Goal: Navigation & Orientation: Understand site structure

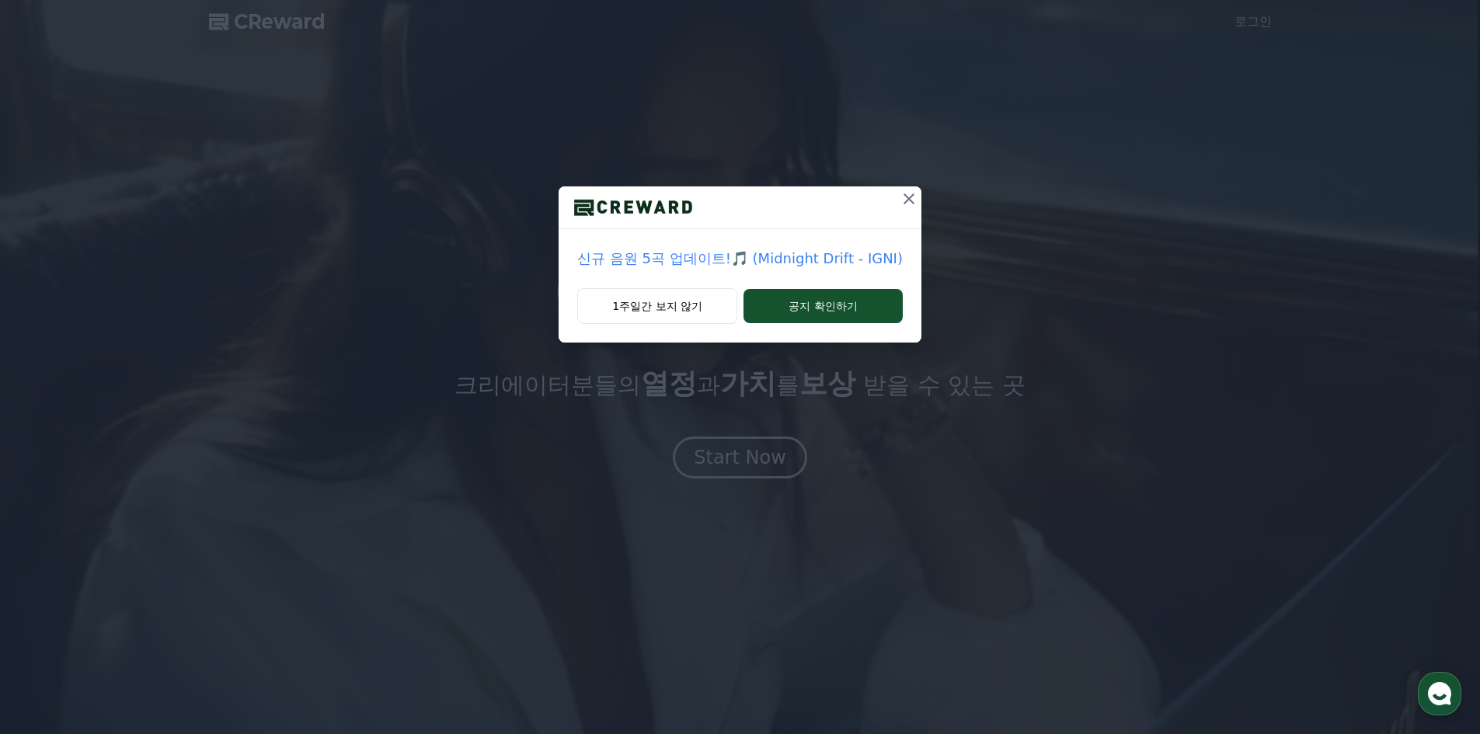
click at [908, 203] on icon at bounding box center [909, 199] width 19 height 19
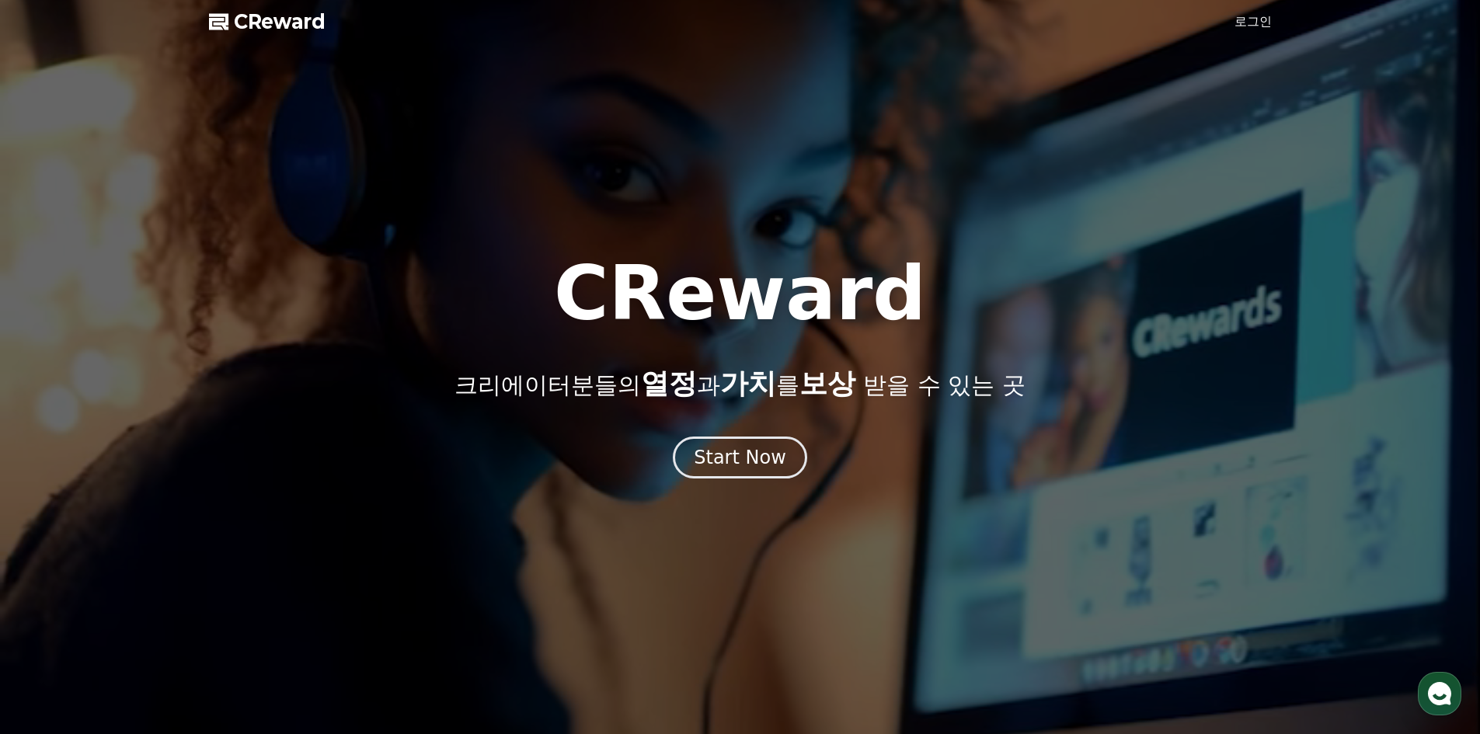
click at [274, 17] on span "CReward" at bounding box center [280, 21] width 92 height 25
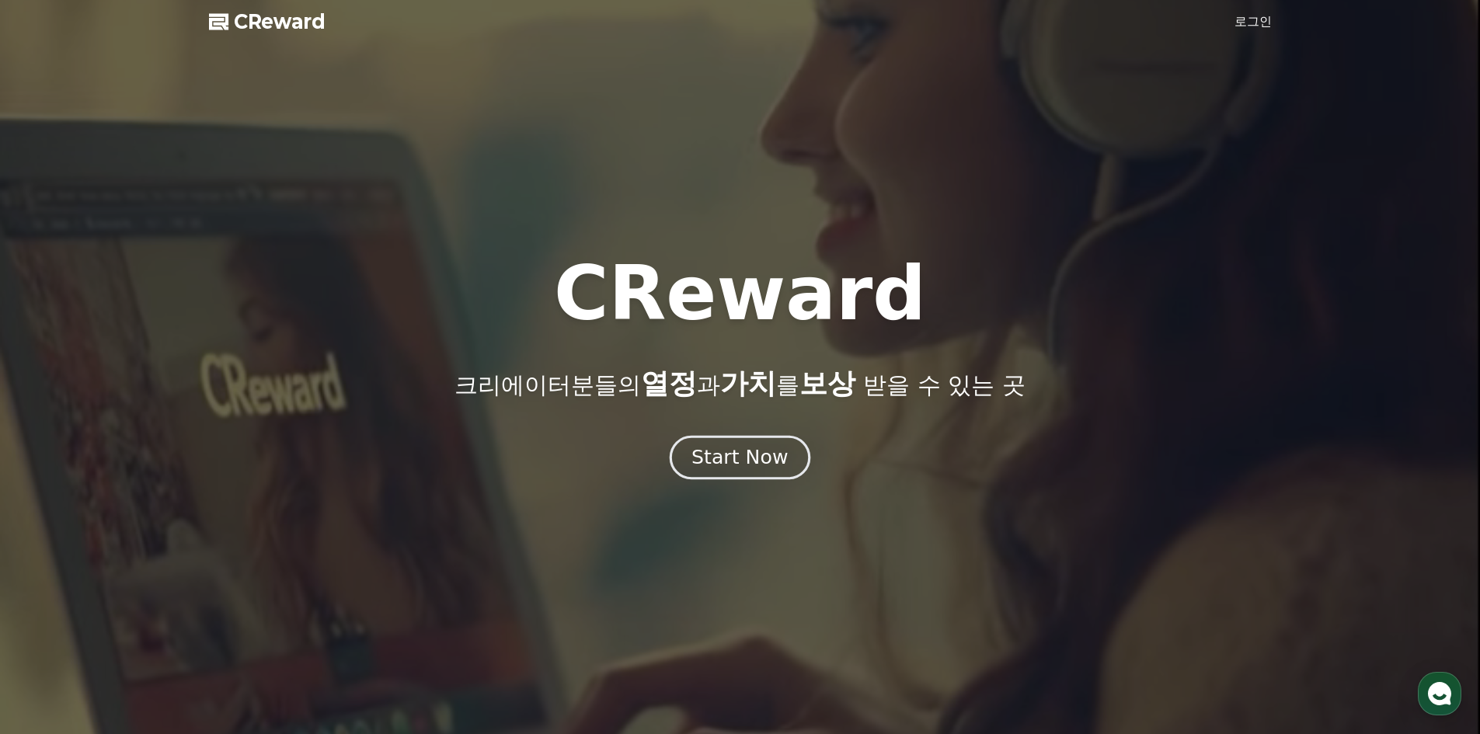
click at [767, 460] on div "Start Now" at bounding box center [739, 457] width 96 height 26
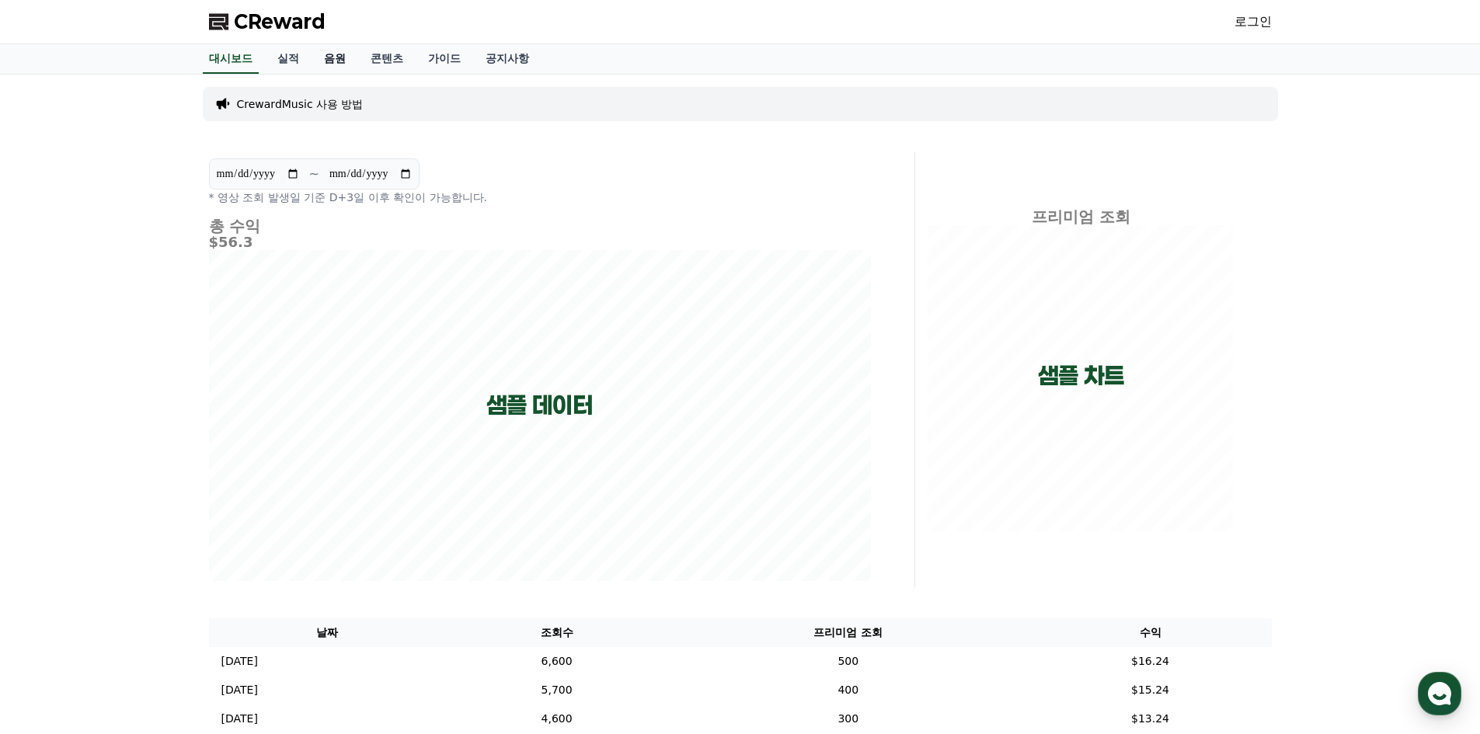
click at [339, 51] on link "음원" at bounding box center [335, 59] width 47 height 30
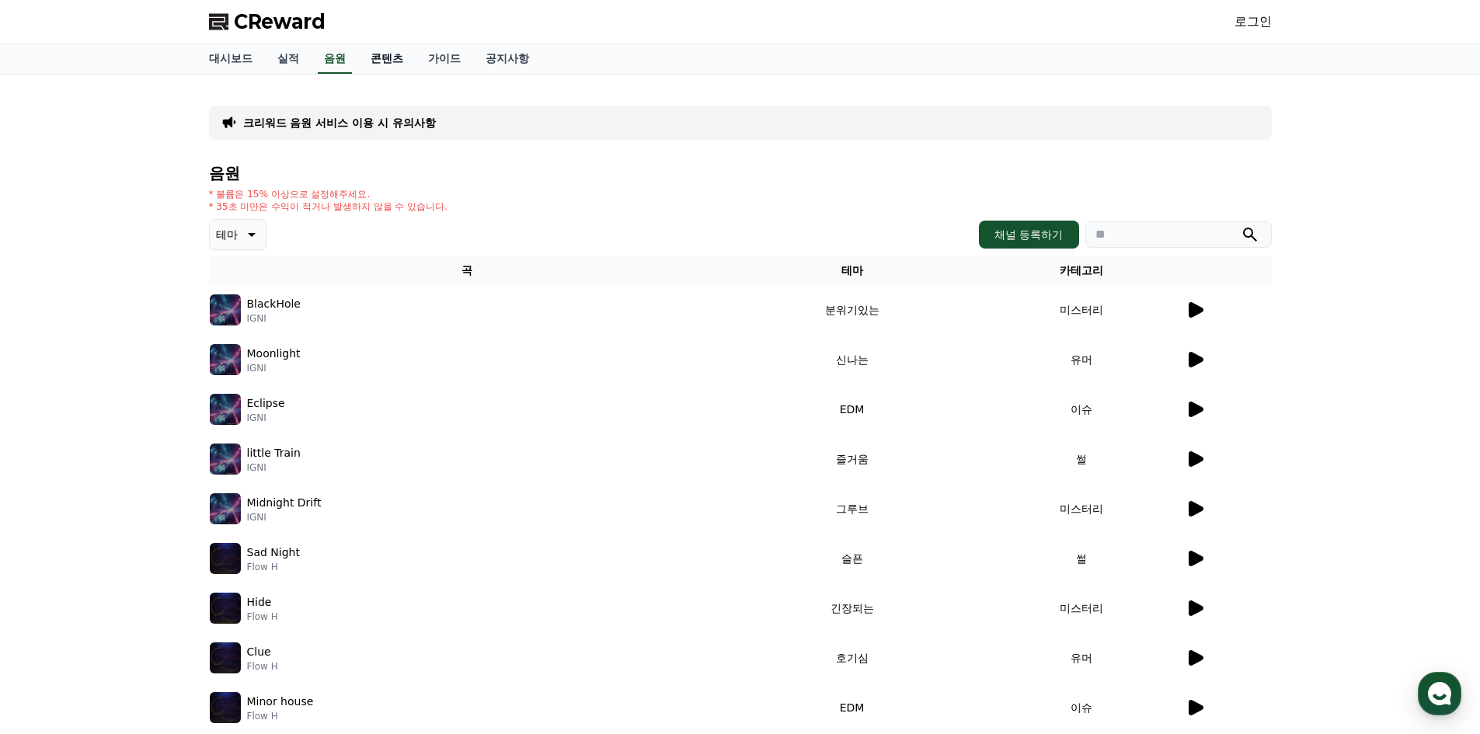
click at [381, 54] on link "콘텐츠" at bounding box center [386, 59] width 57 height 30
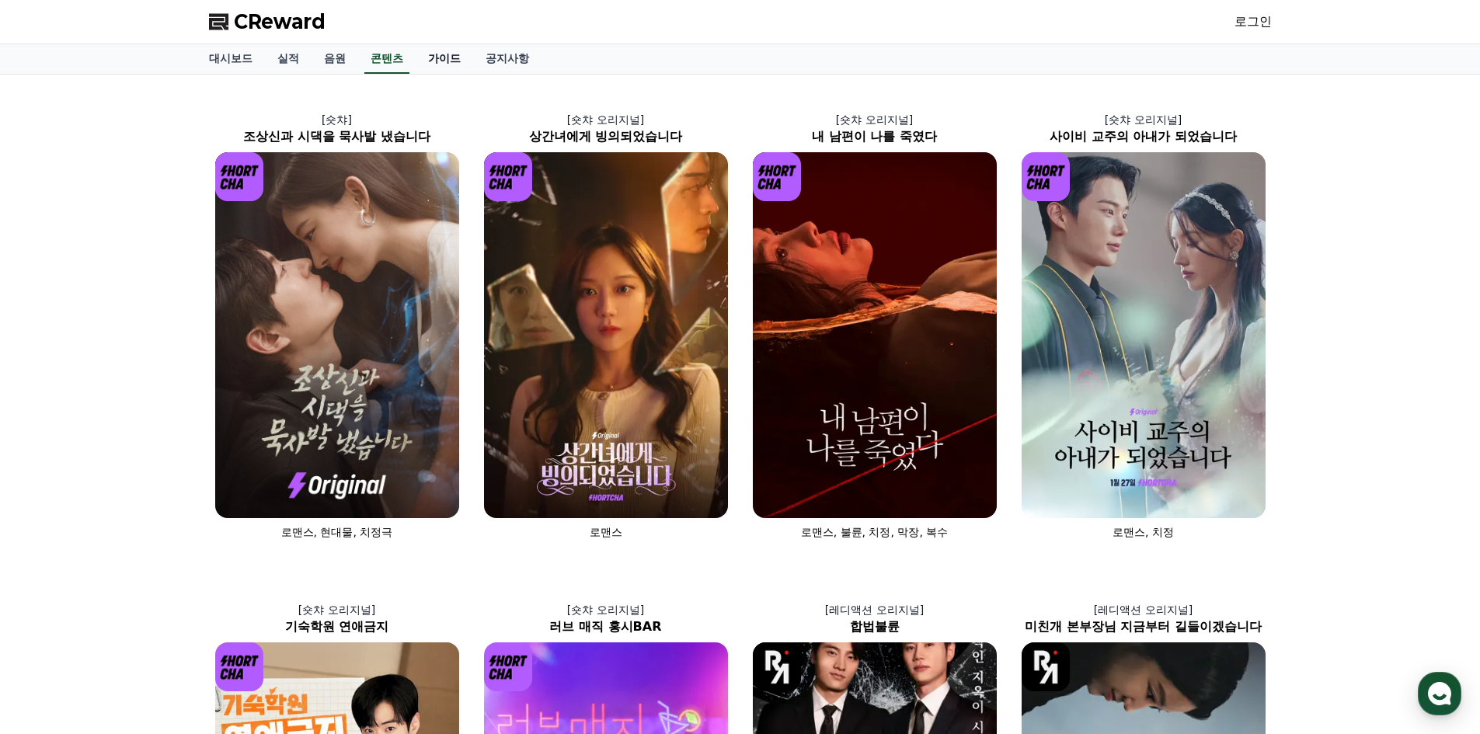
click at [433, 54] on link "가이드" at bounding box center [444, 59] width 57 height 30
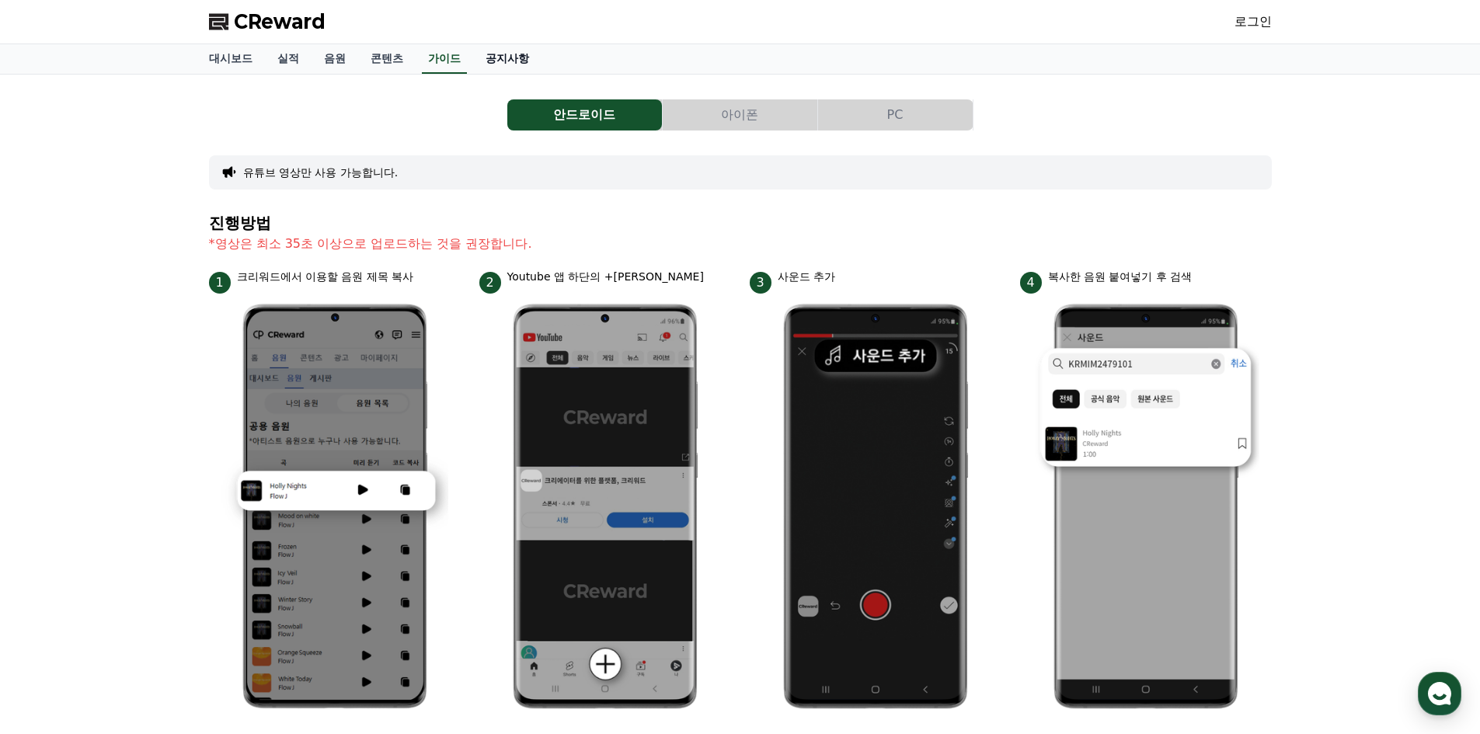
click at [483, 54] on link "공지사항" at bounding box center [507, 59] width 68 height 30
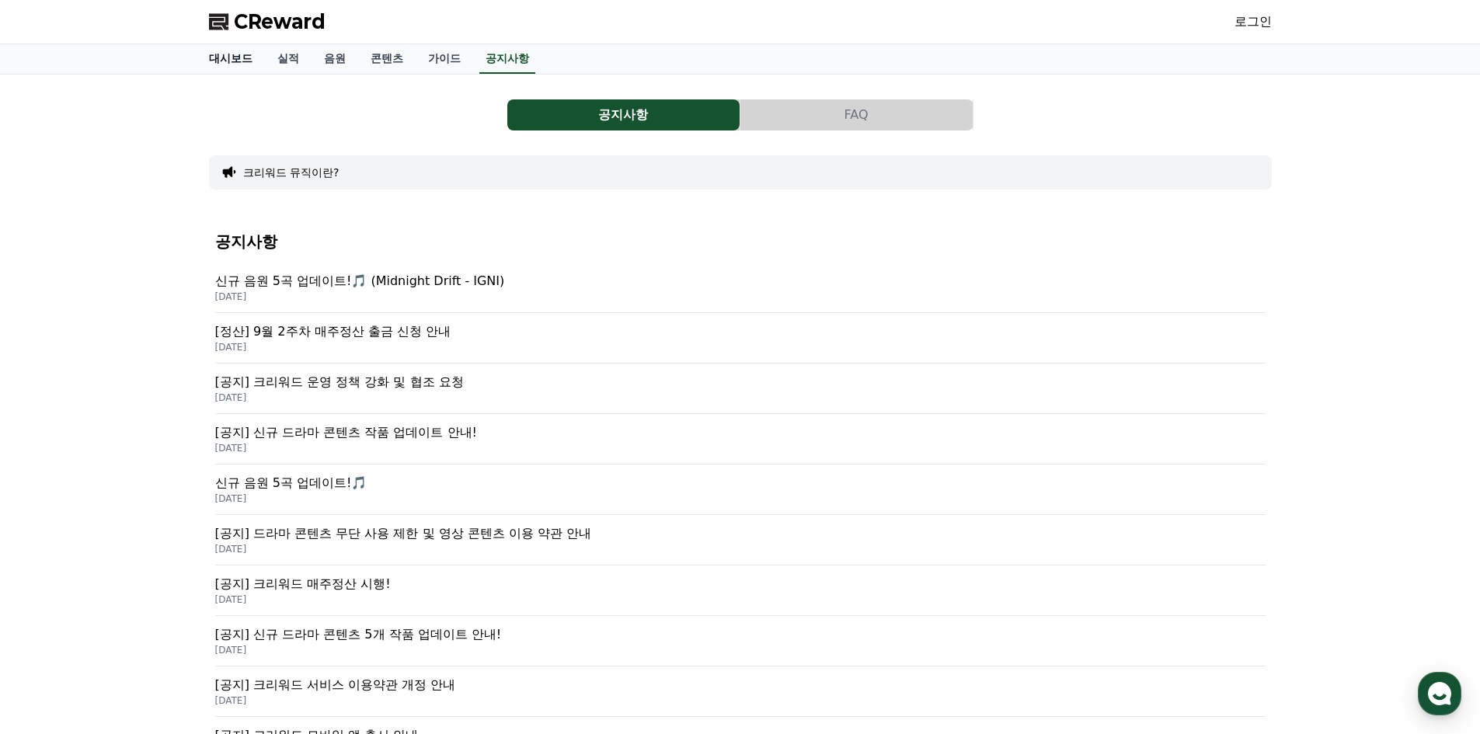
click at [235, 55] on link "대시보드" at bounding box center [231, 59] width 68 height 30
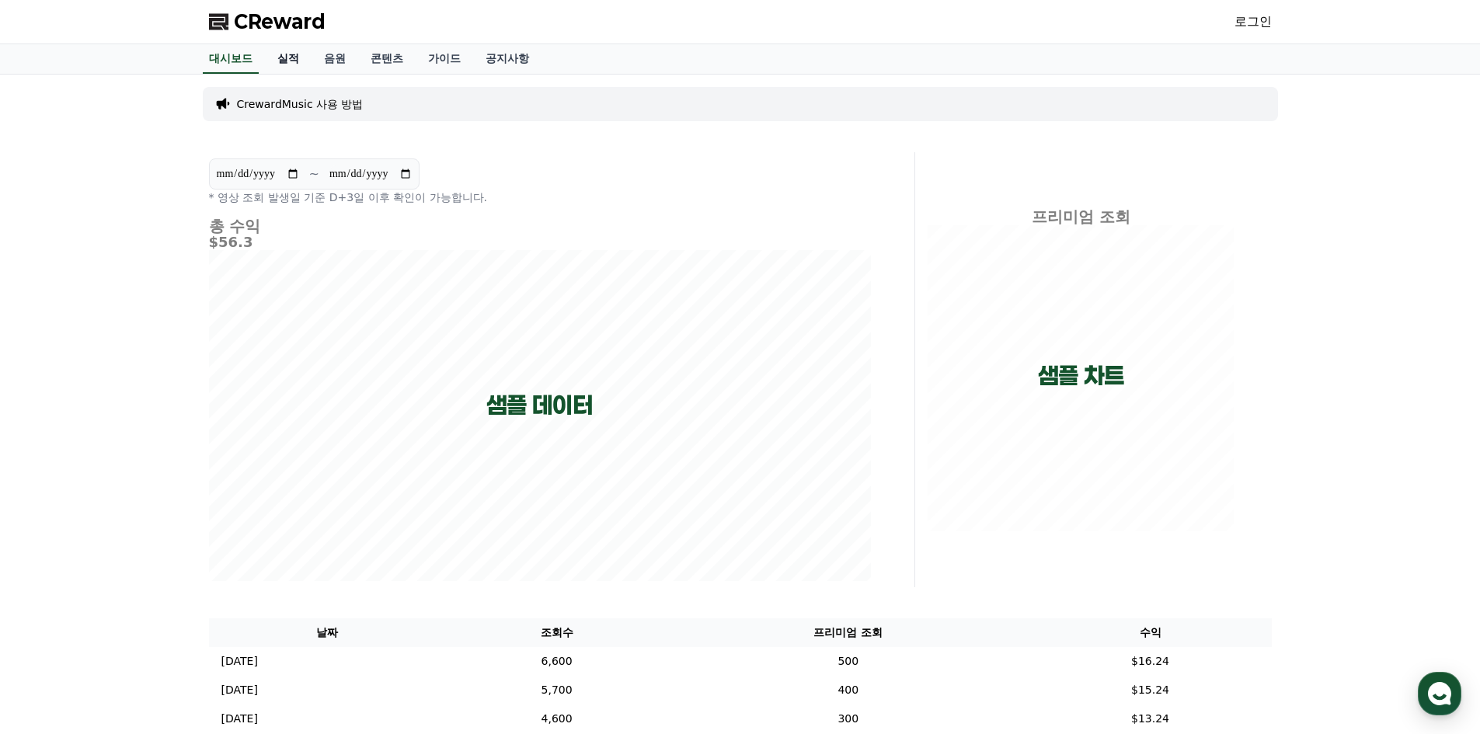
click at [305, 55] on link "실적" at bounding box center [288, 59] width 47 height 30
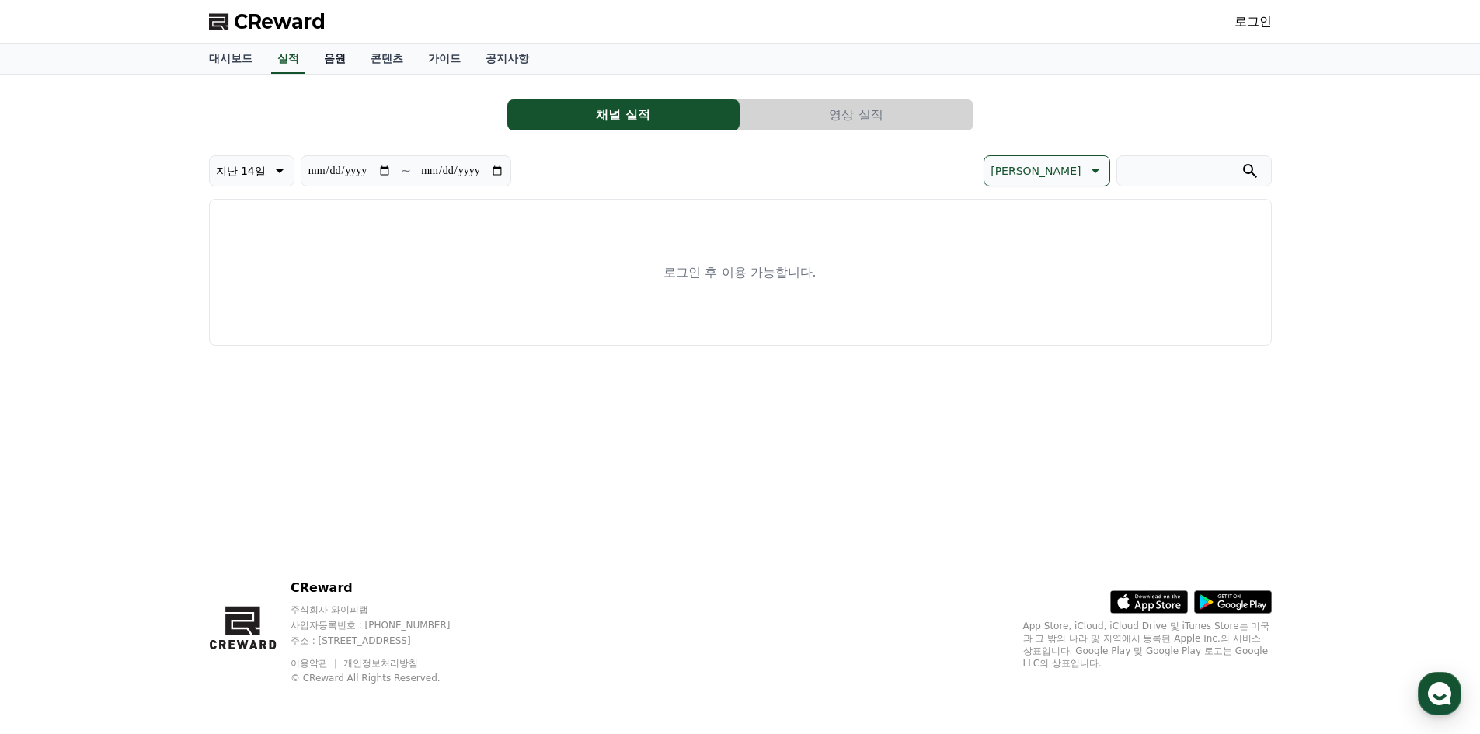
click at [333, 59] on link "음원" at bounding box center [335, 59] width 47 height 30
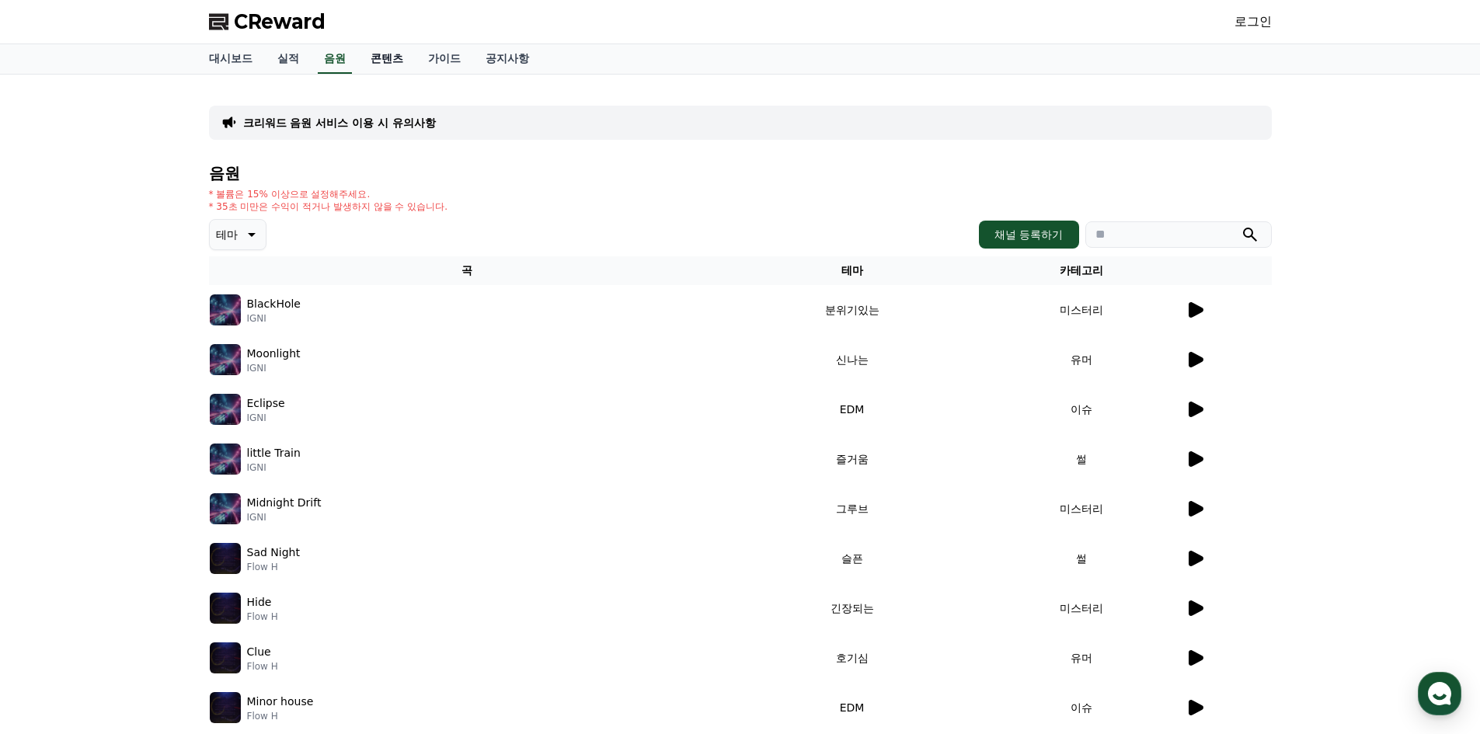
click at [385, 56] on link "콘텐츠" at bounding box center [386, 59] width 57 height 30
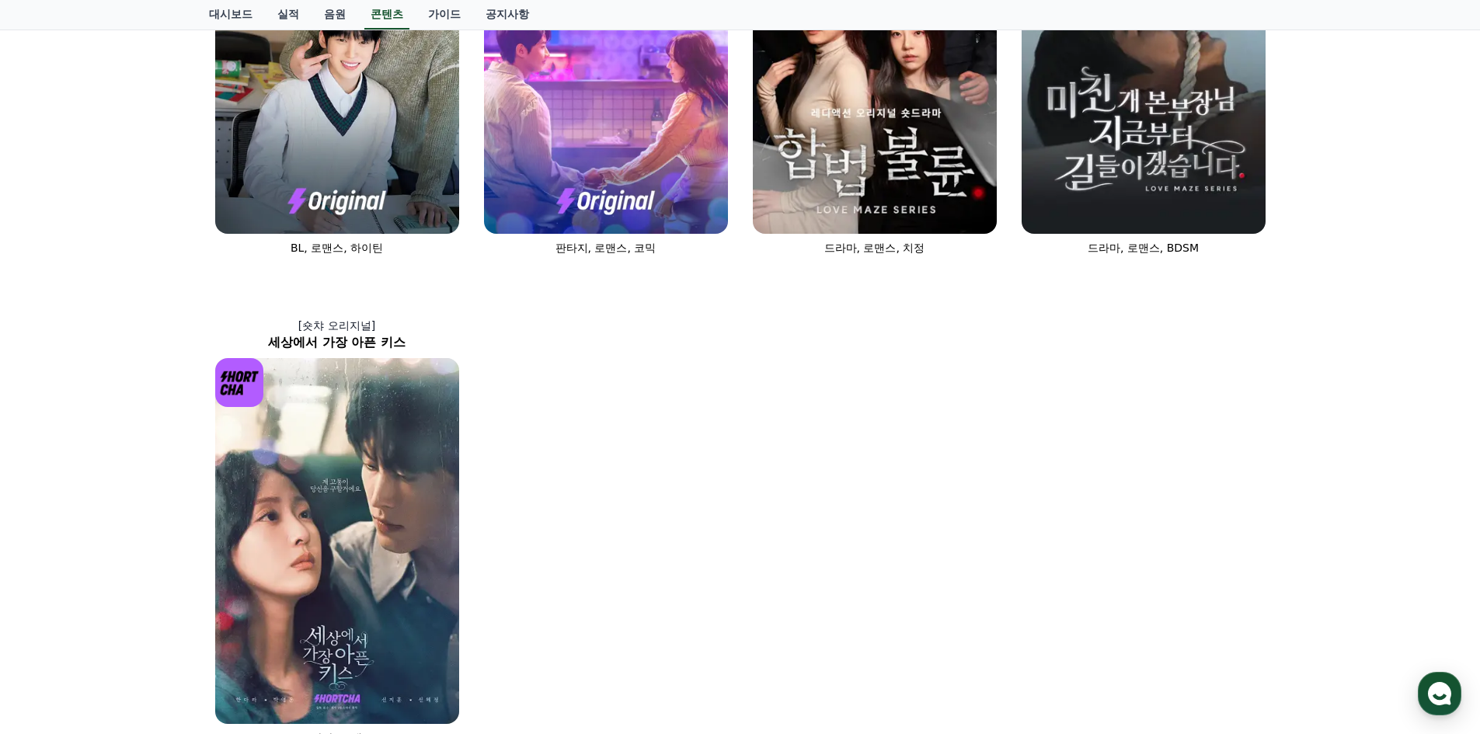
scroll to position [777, 0]
